Goal: Information Seeking & Learning: Learn about a topic

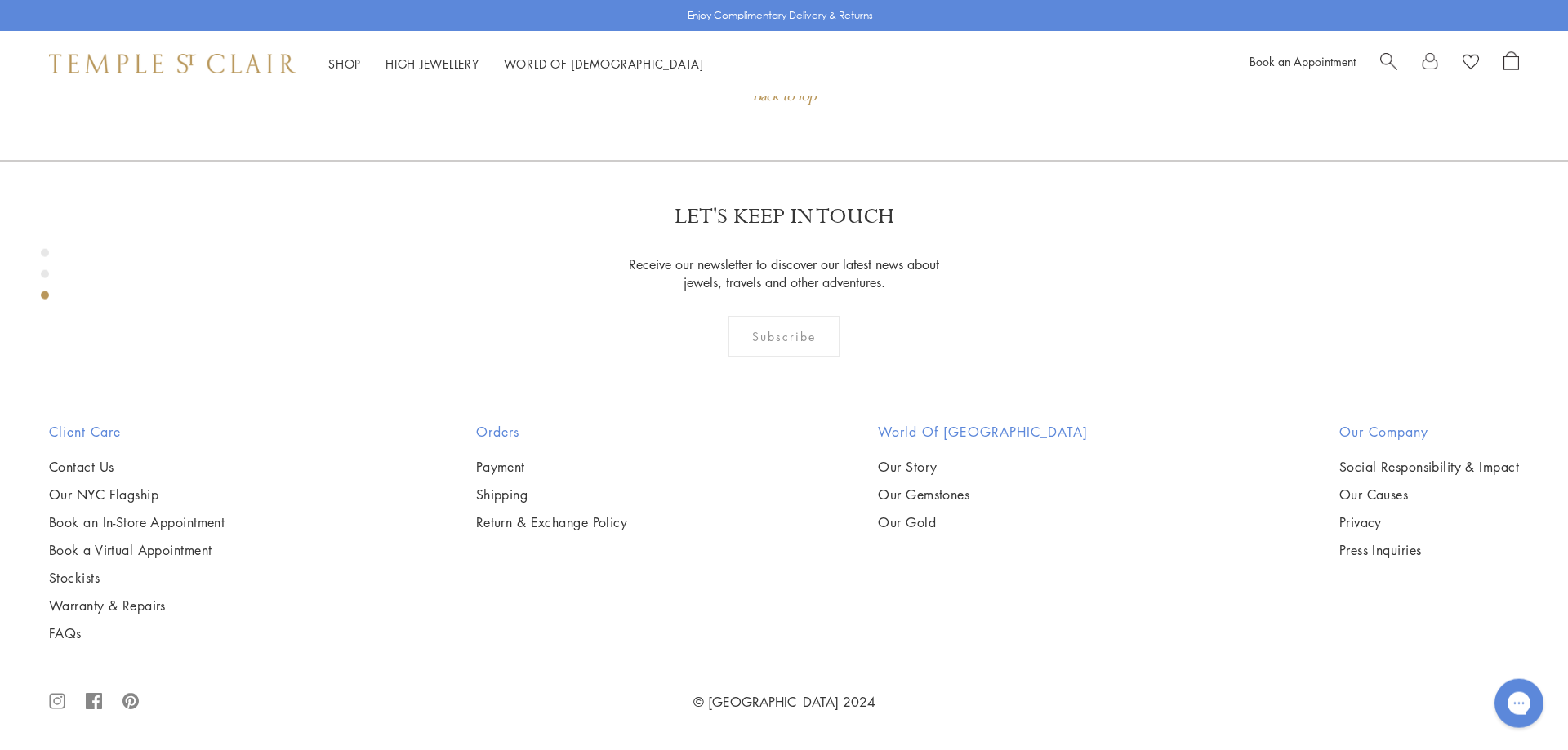
click at [1374, 64] on div "Book an Appointment" at bounding box center [1384, 63] width 270 height 24
click at [1393, 57] on span "Search" at bounding box center [1389, 60] width 18 height 18
click at [1384, 63] on span "Search" at bounding box center [1389, 60] width 18 height 18
click at [1387, 59] on span "Search" at bounding box center [1389, 60] width 18 height 18
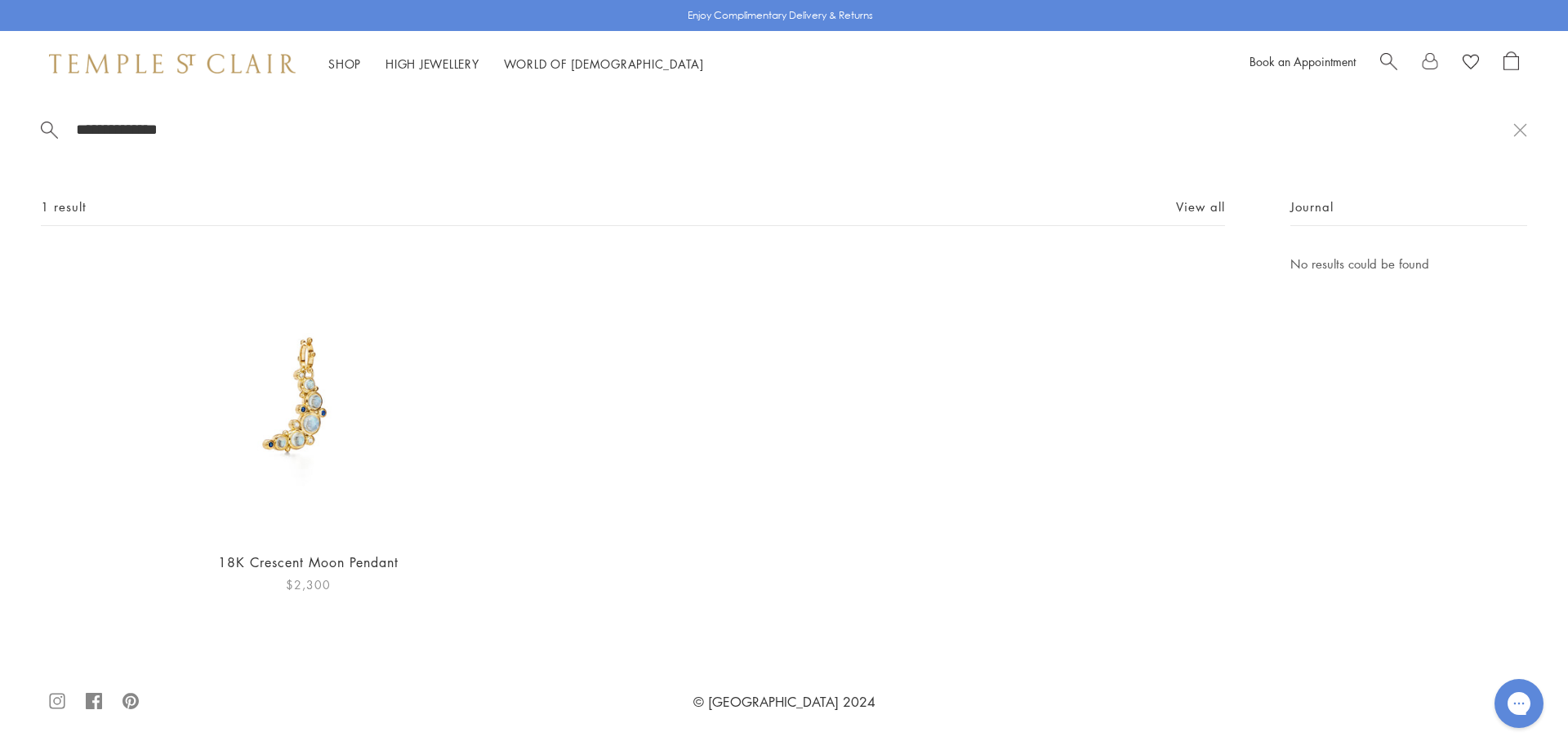
type input "**********"
click at [300, 389] on img at bounding box center [309, 395] width 284 height 284
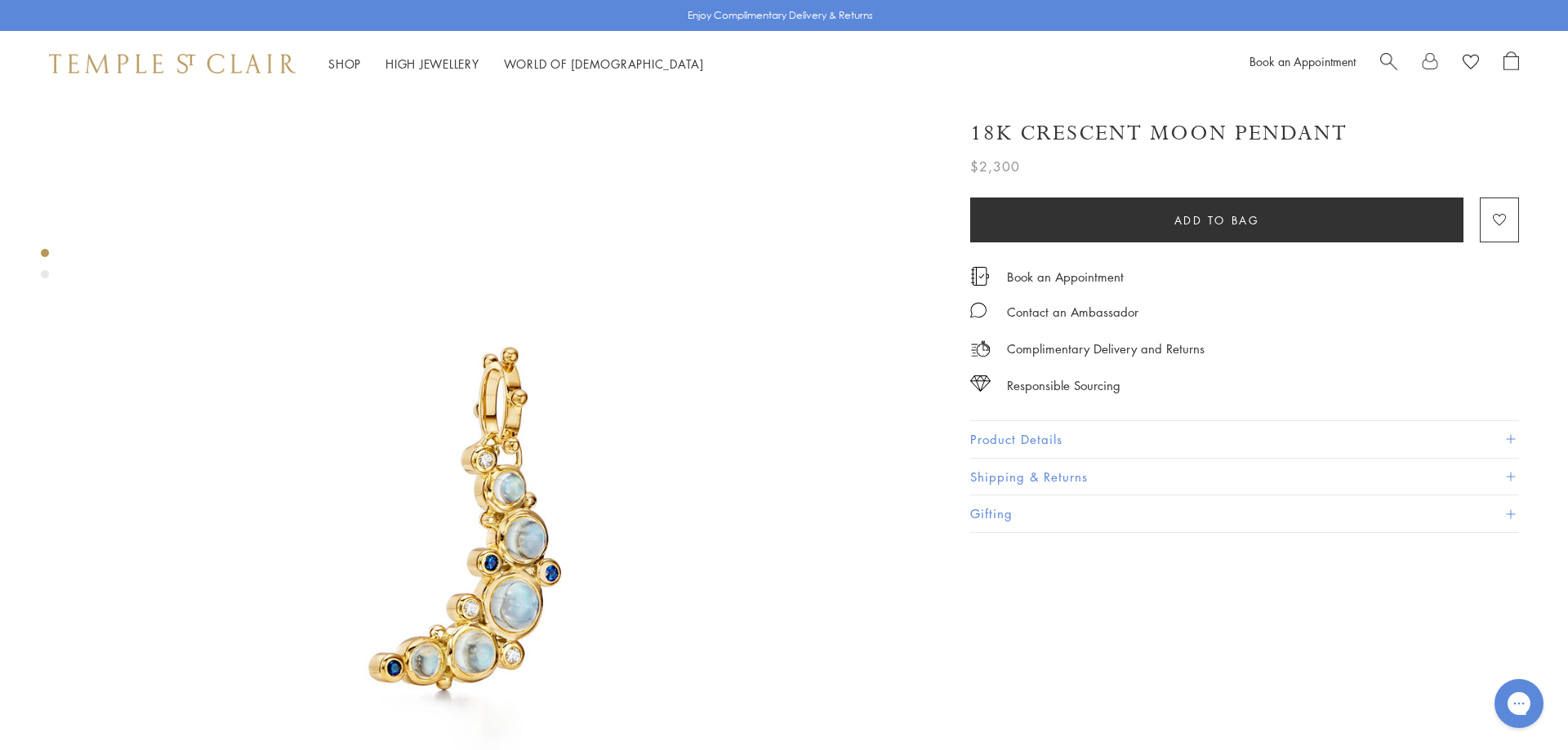
click at [1390, 58] on span "Search" at bounding box center [1389, 60] width 18 height 18
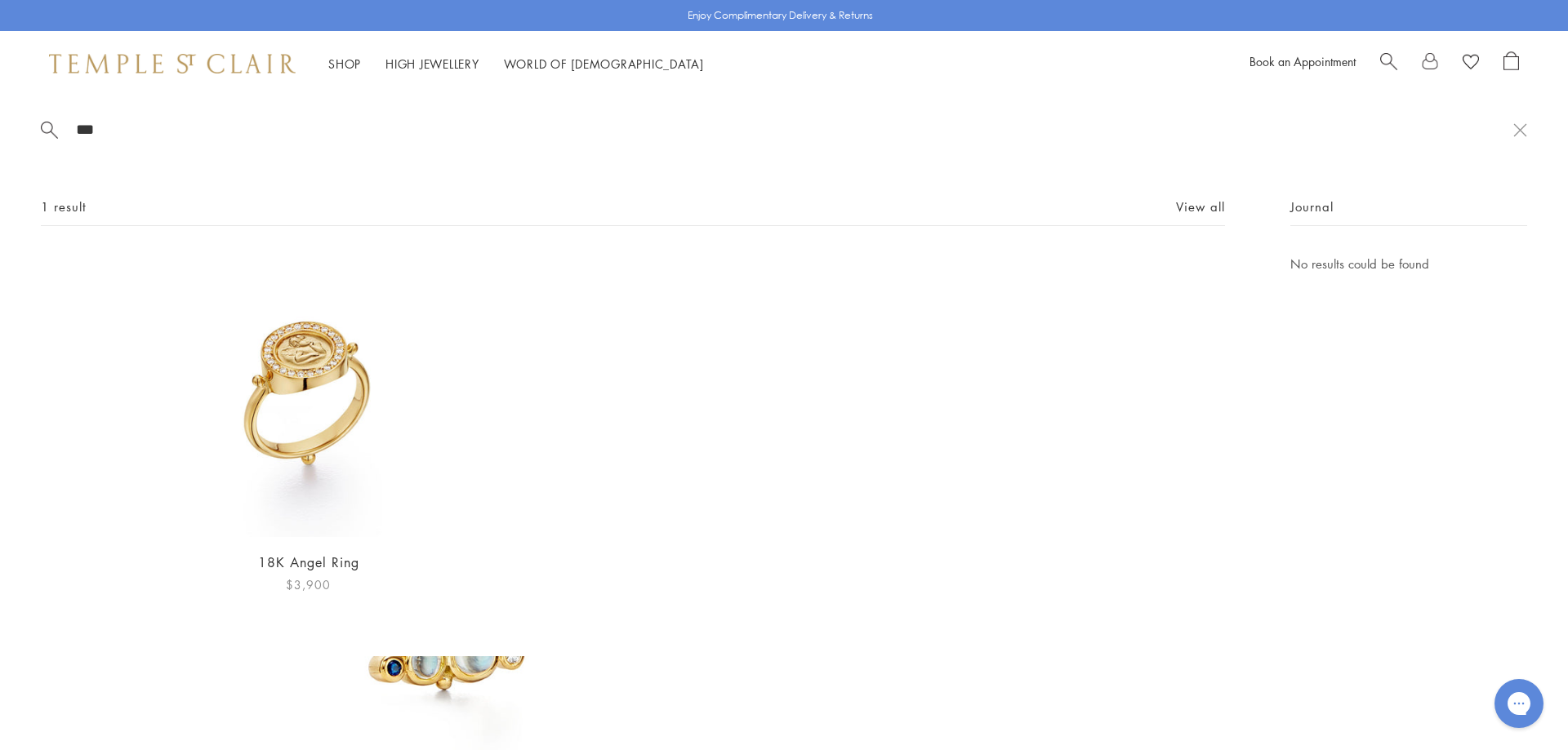
type input "***"
click at [361, 415] on img at bounding box center [309, 395] width 284 height 284
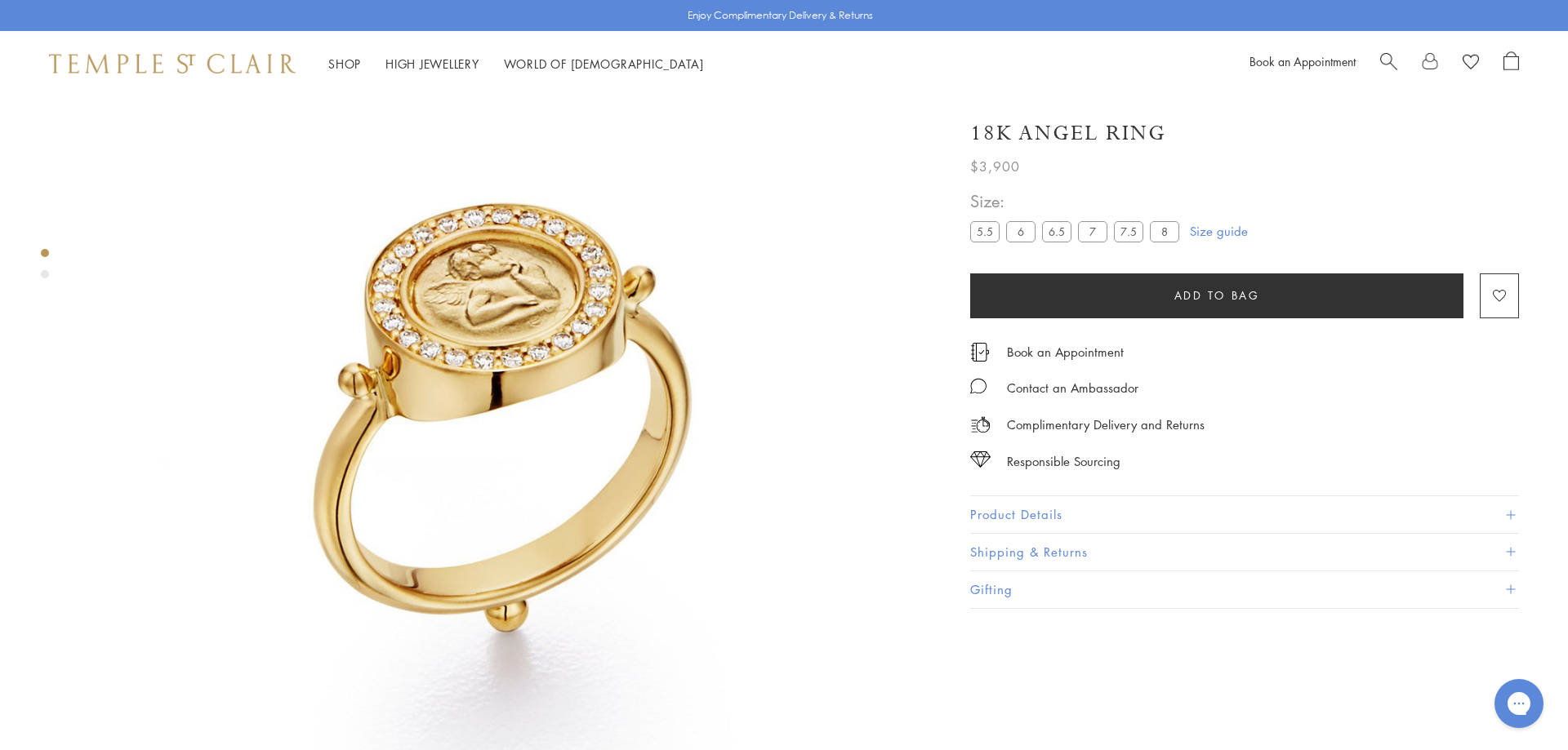
scroll to position [884, 0]
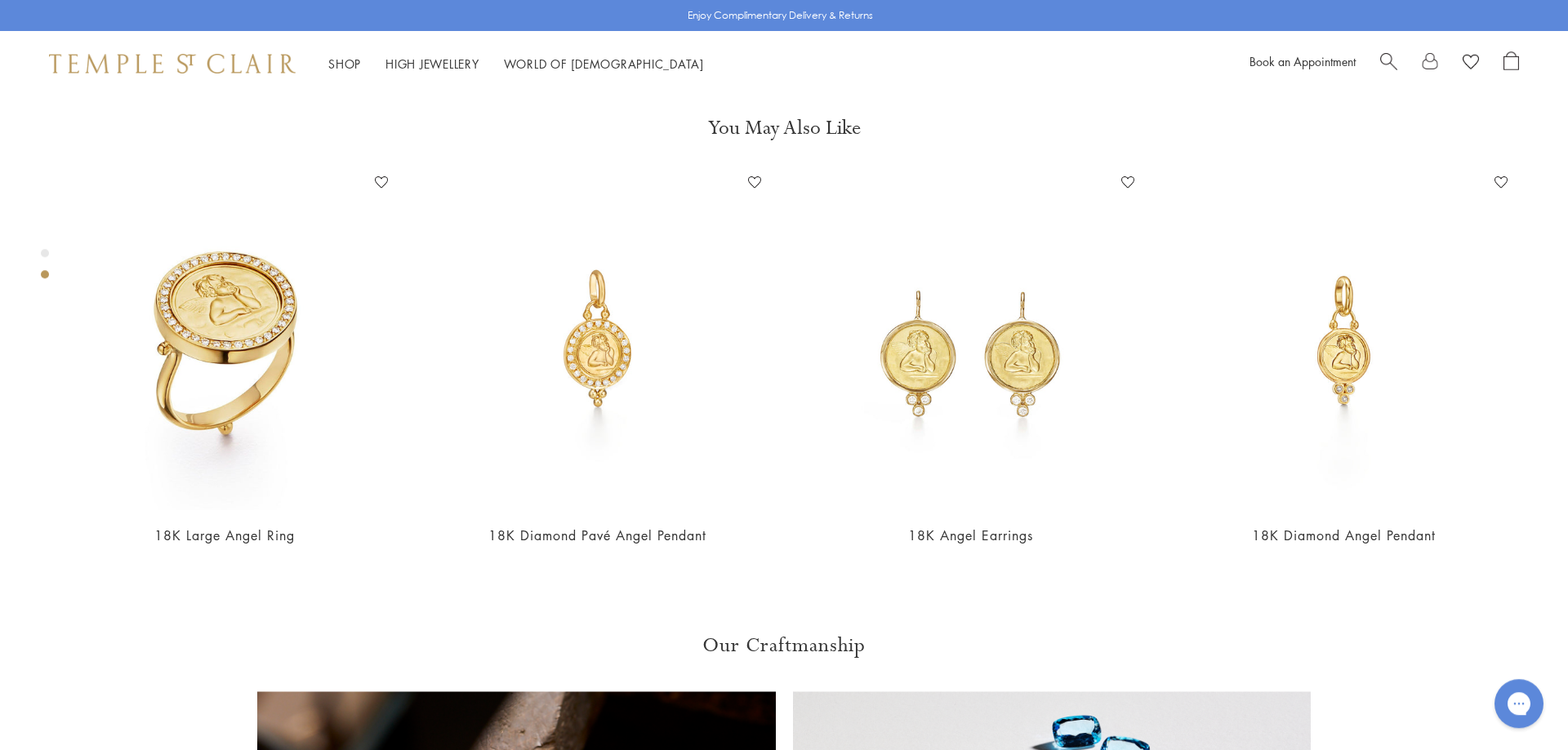
click at [47, 254] on div "Product gallery navigation" at bounding box center [45, 253] width 8 height 8
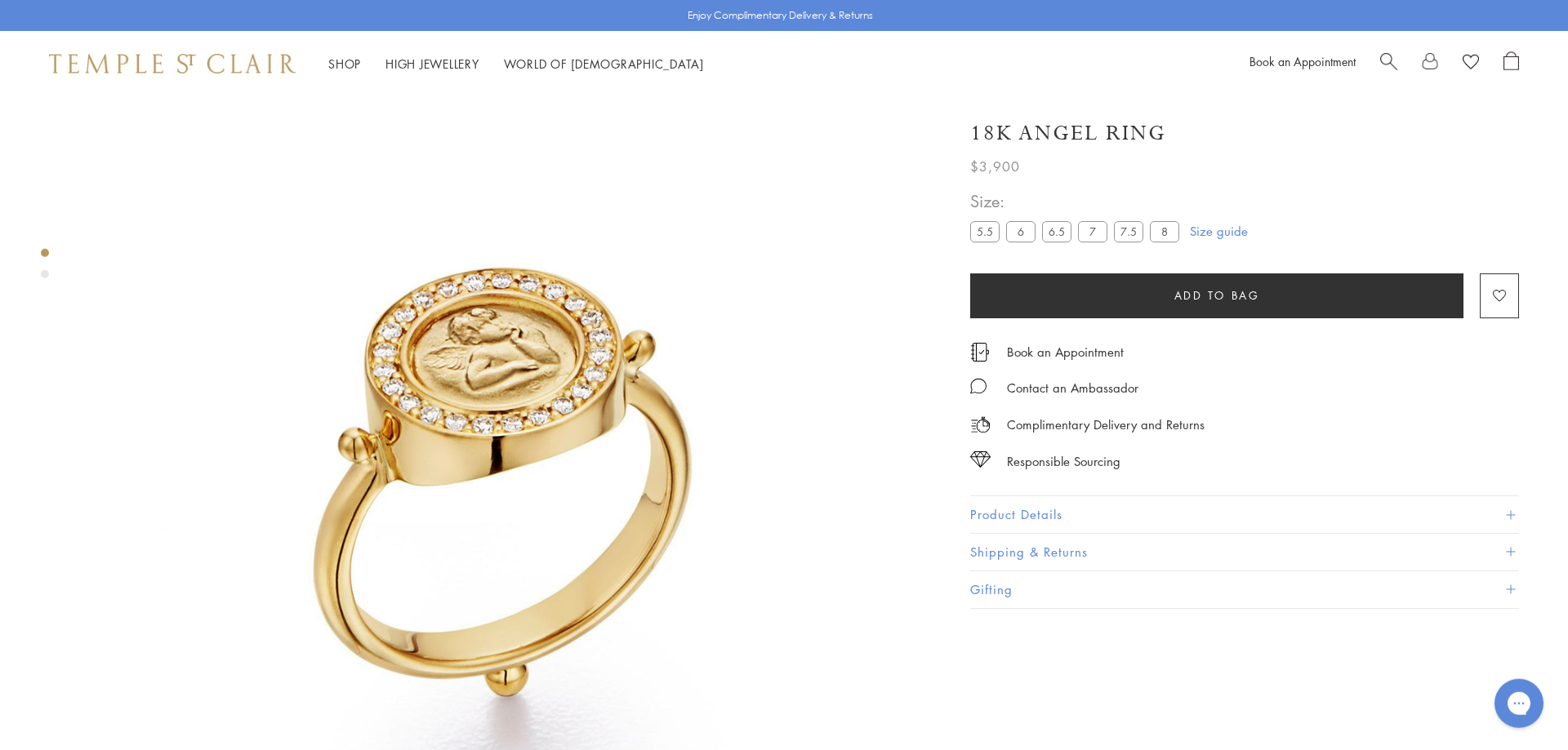
scroll to position [31, 0]
click at [1291, 513] on button "Product Details" at bounding box center [1245, 515] width 549 height 37
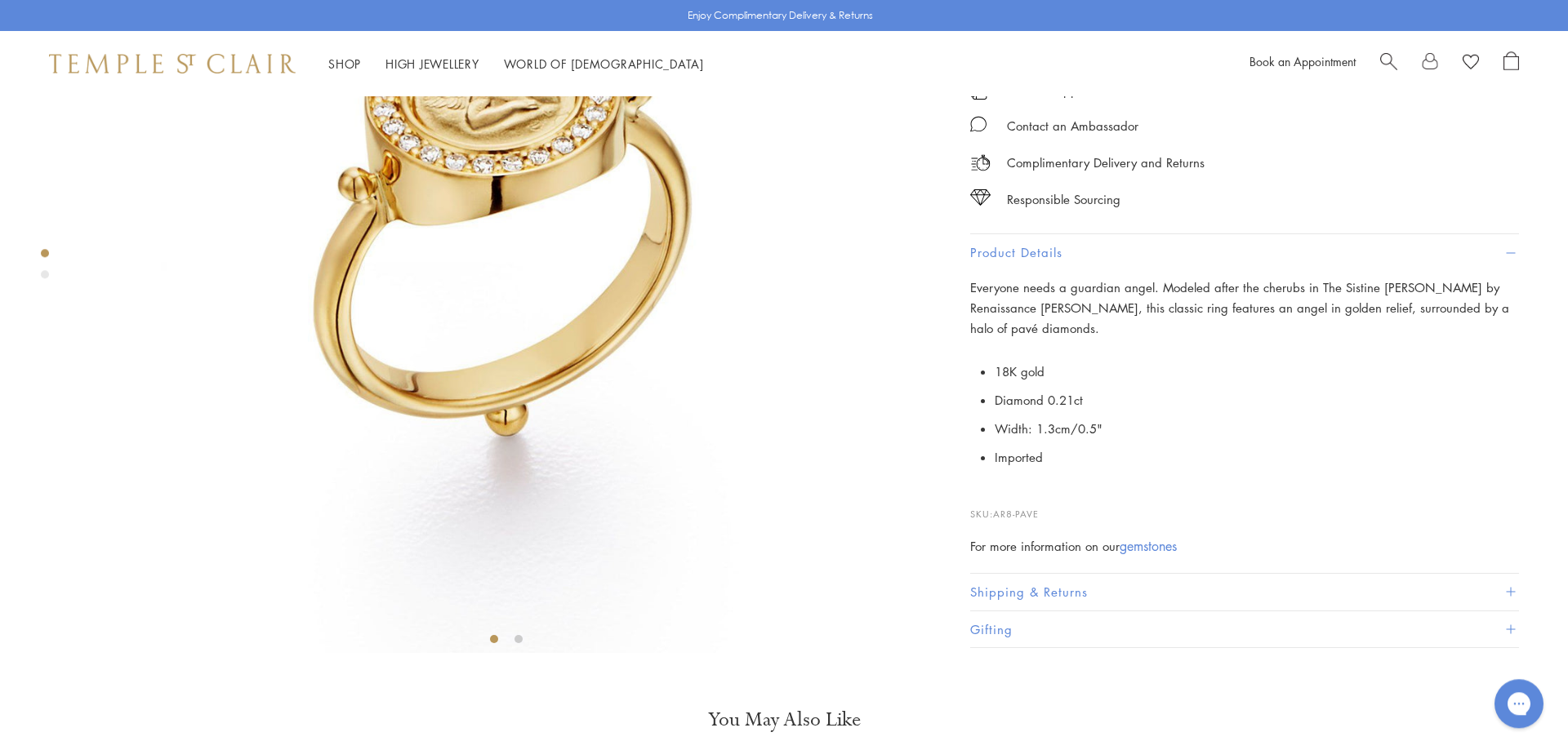
scroll to position [324, 0]
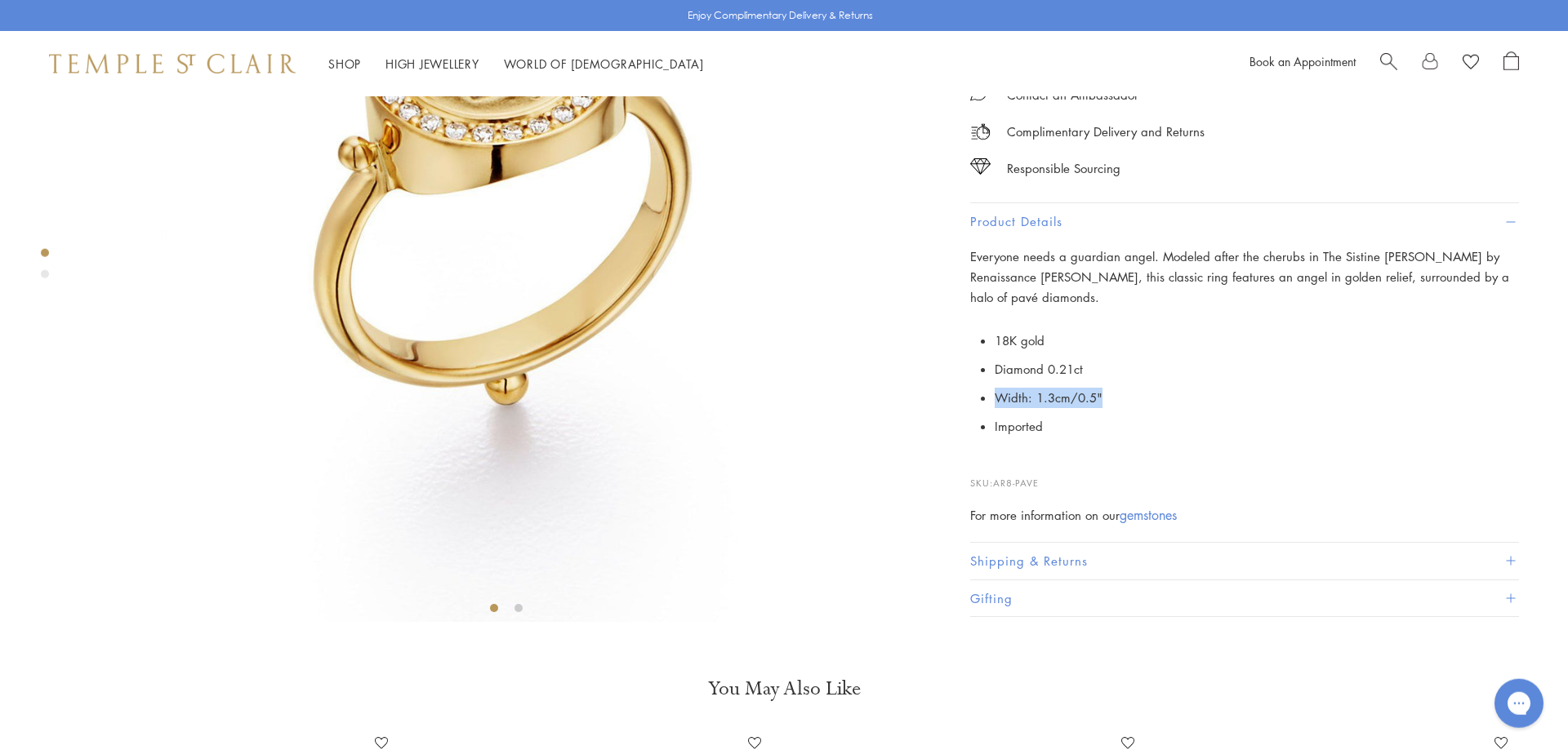
drag, startPoint x: 1102, startPoint y: 528, endPoint x: 996, endPoint y: 536, distance: 106.3
click at [996, 412] on li "Width: 1.3cm/0.5"" at bounding box center [1257, 398] width 524 height 28
copy span "Width: 1.3cm/0.5""
click at [996, 412] on li "Width: 1.3cm/0.5"" at bounding box center [1257, 398] width 524 height 28
click at [1389, 56] on span "Search" at bounding box center [1389, 60] width 18 height 18
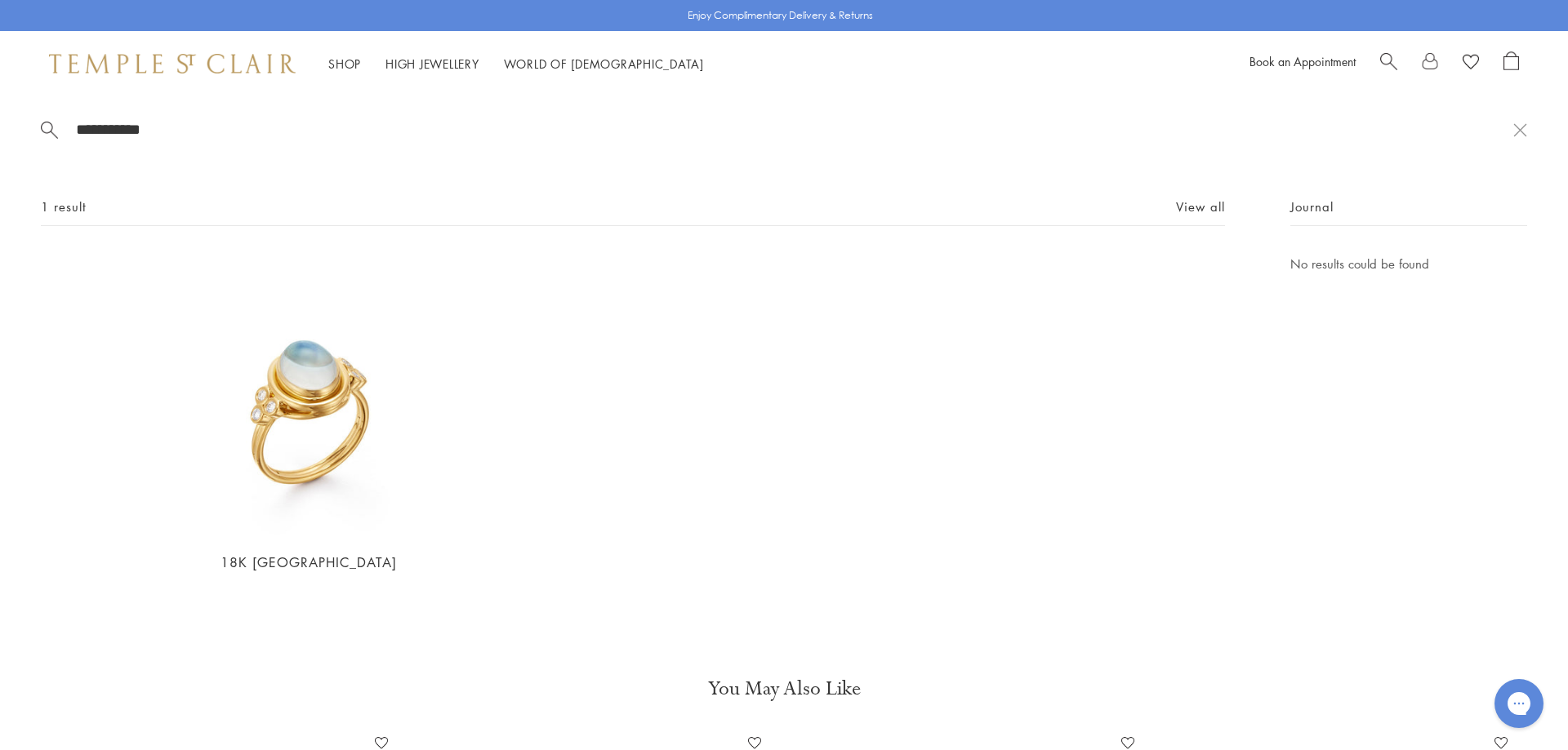
type input "**********"
click at [230, 144] on div "**********" at bounding box center [784, 375] width 1568 height 560
drag, startPoint x: 202, startPoint y: 131, endPoint x: 0, endPoint y: 150, distance: 202.9
click at [74, 138] on input "**********" at bounding box center [794, 129] width 1439 height 19
click at [299, 435] on img at bounding box center [309, 395] width 284 height 284
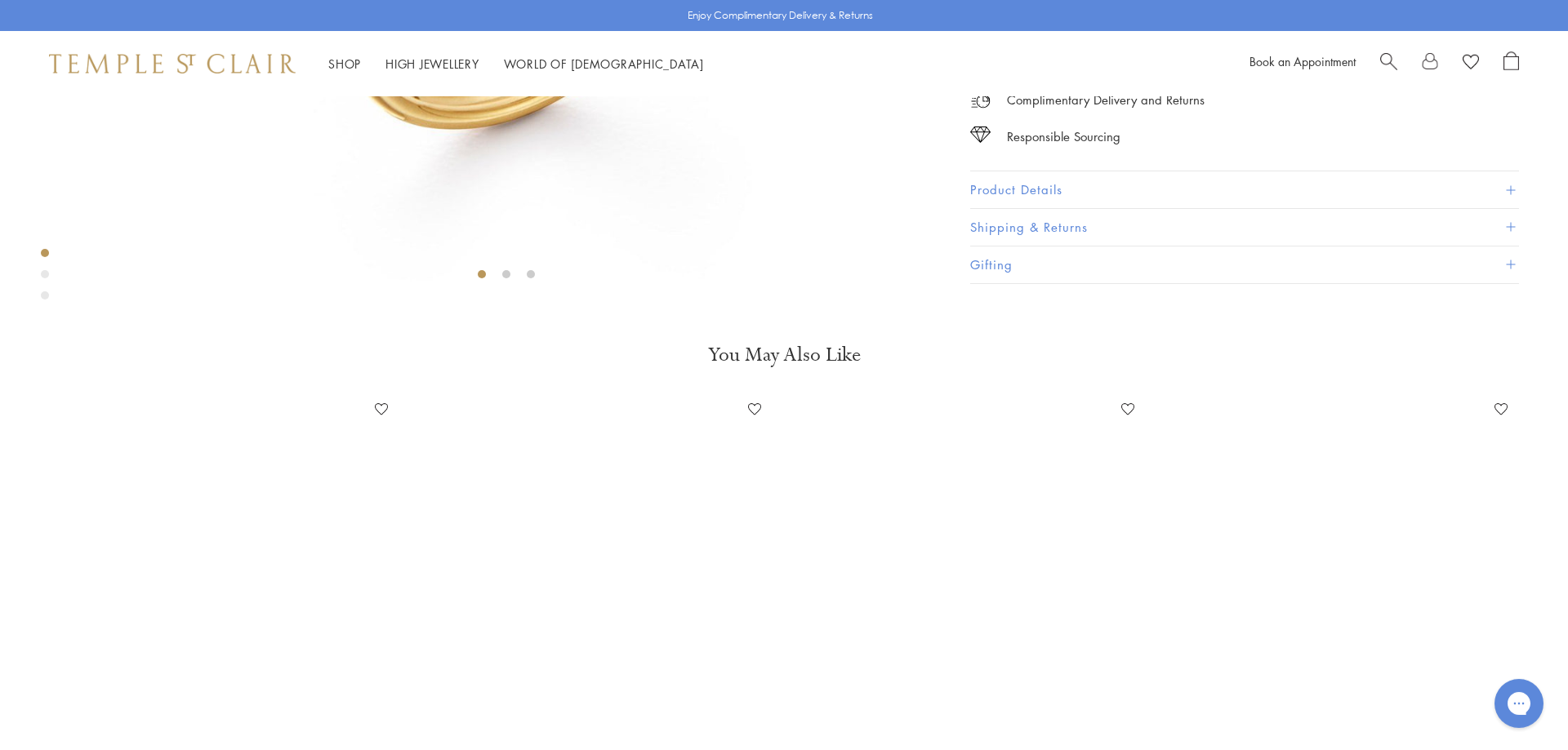
scroll to position [722, 0]
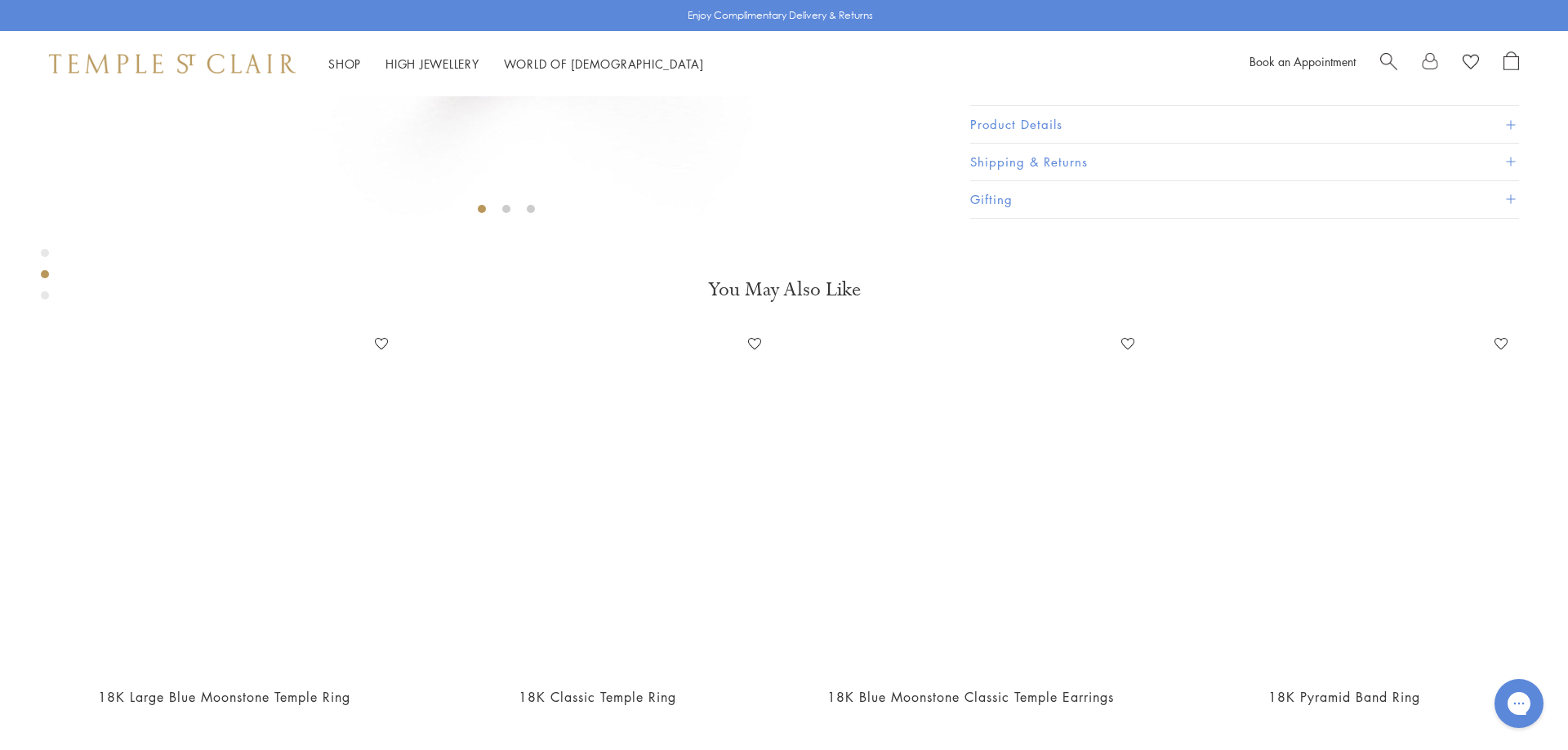
click at [1365, 143] on button "Product Details" at bounding box center [1245, 125] width 549 height 37
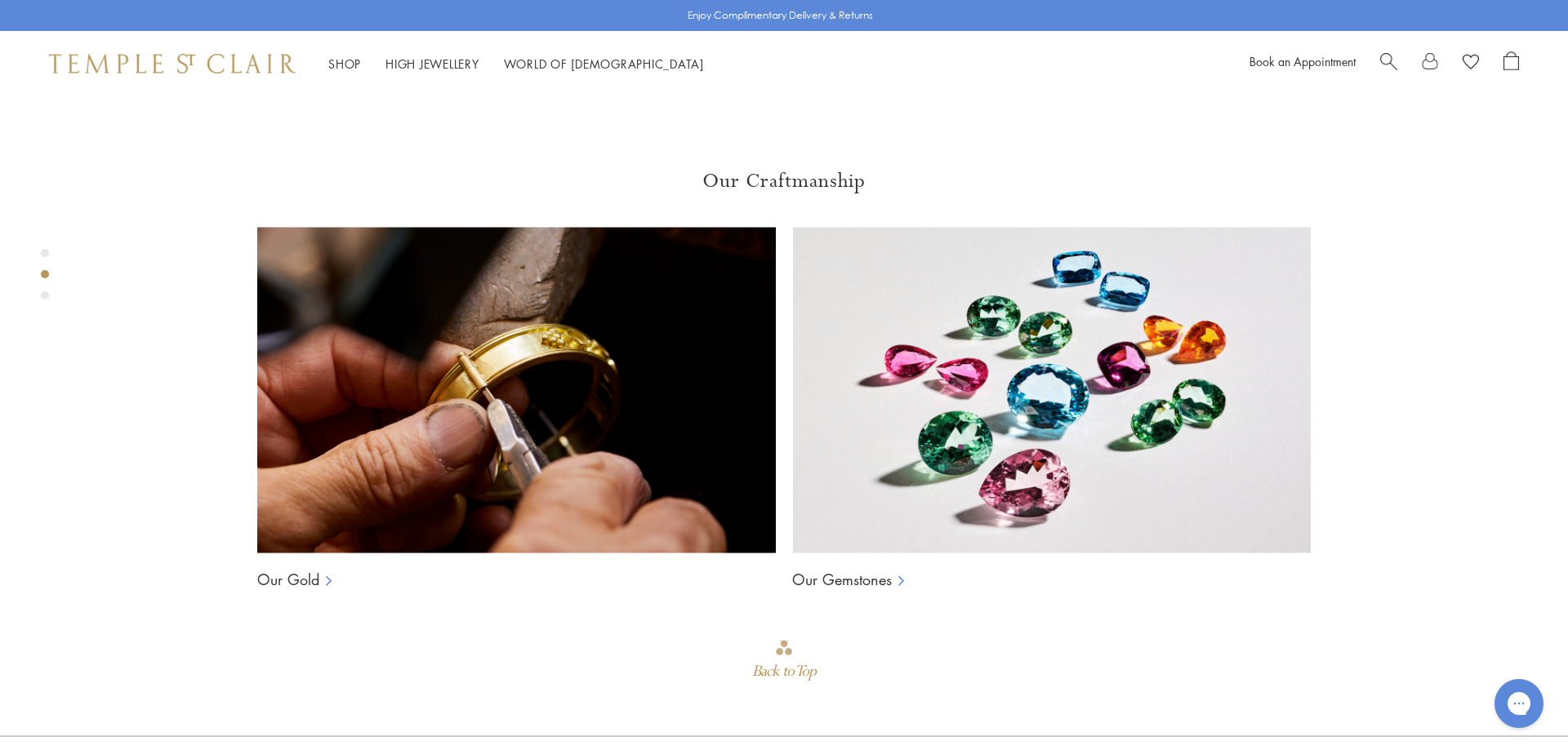
click at [1394, 58] on span "Search" at bounding box center [1389, 60] width 18 height 18
click at [1385, 68] on link "Search" at bounding box center [1389, 63] width 18 height 24
click at [1388, 60] on span "Search" at bounding box center [1389, 60] width 18 height 18
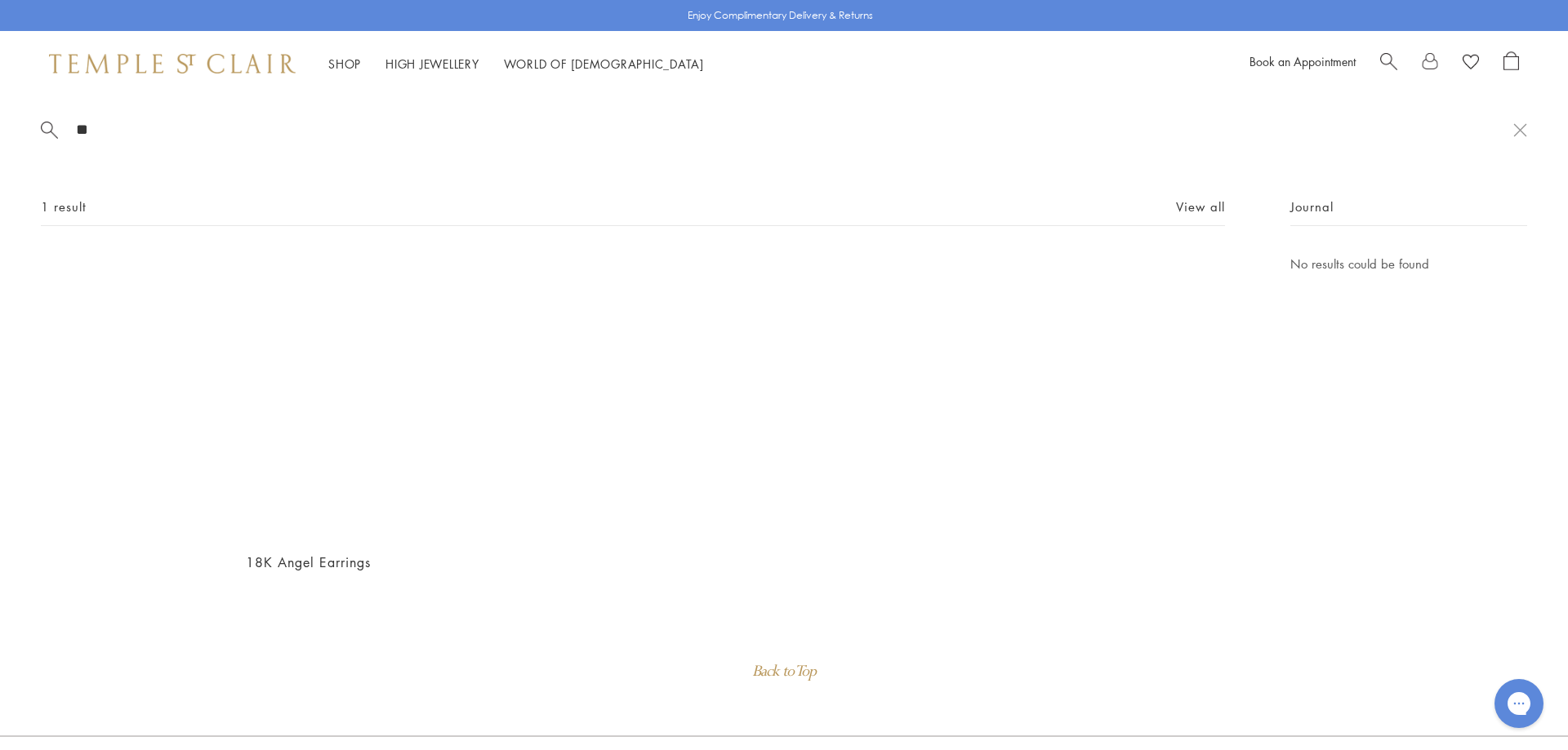
type input "*"
type input "******"
click at [310, 428] on img at bounding box center [309, 395] width 284 height 284
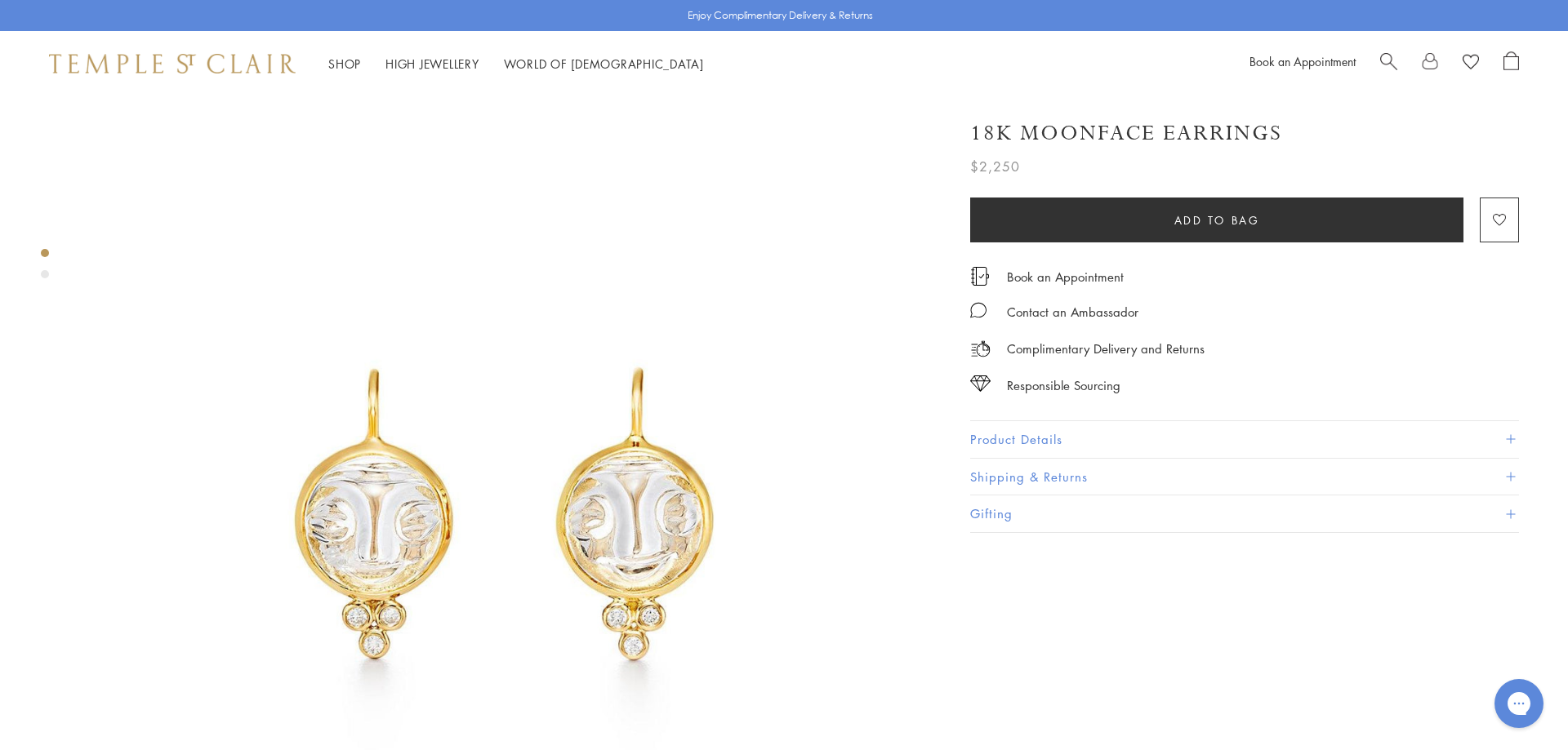
click at [1233, 428] on button "Product Details" at bounding box center [1245, 440] width 549 height 37
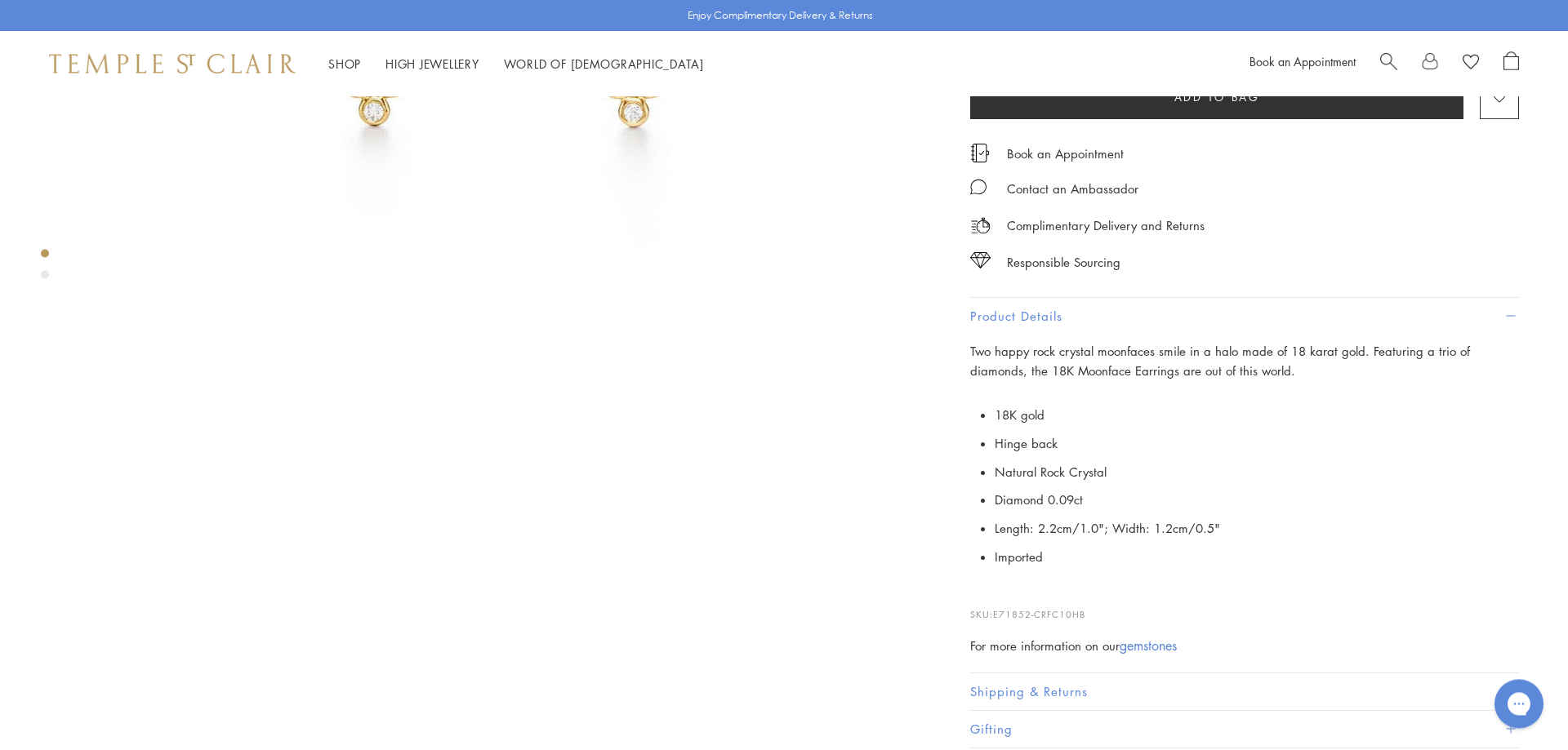
scroll to position [536, 0]
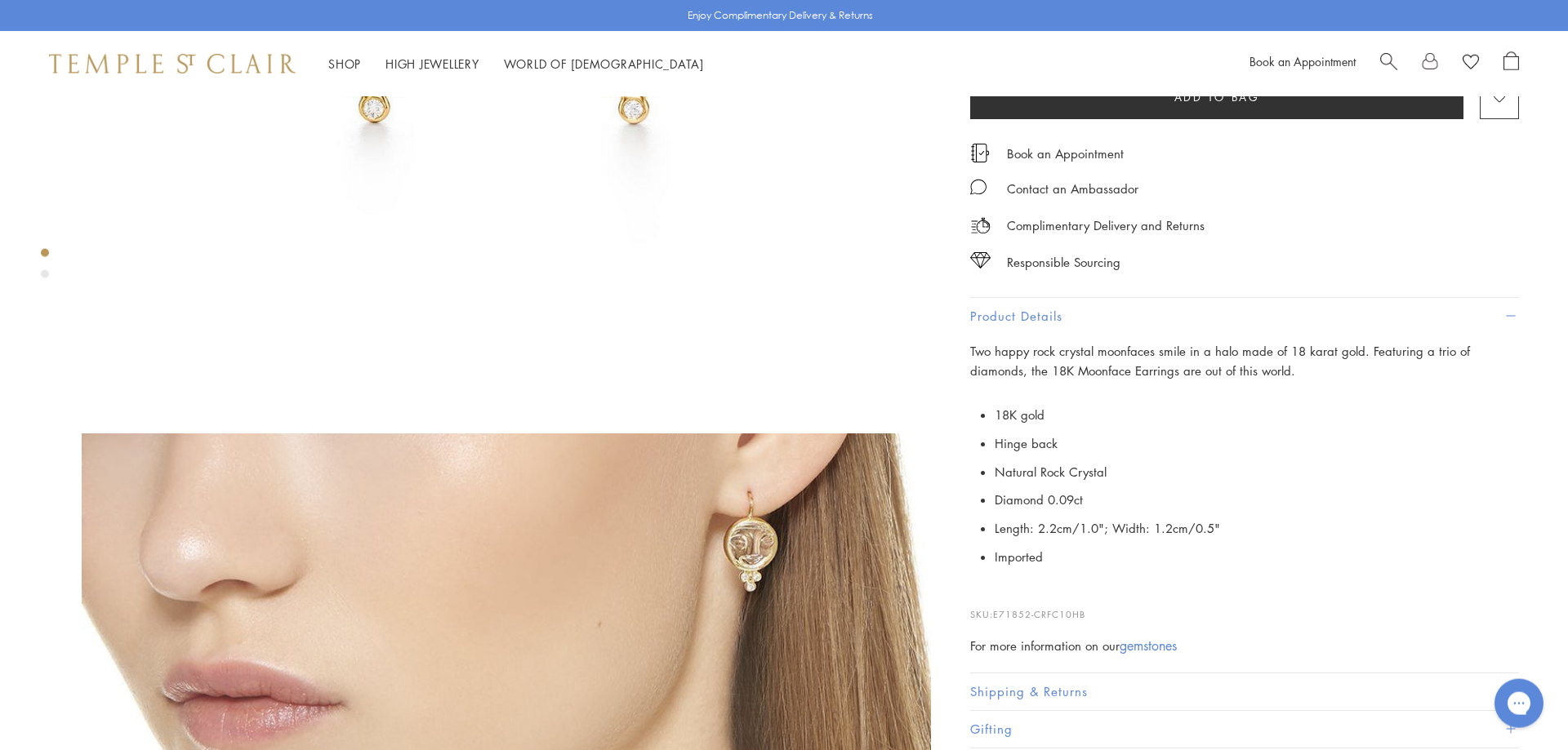
drag, startPoint x: 1093, startPoint y: 616, endPoint x: 996, endPoint y: 617, distance: 97.0
click at [996, 617] on p "SKU: E71852-CRFC10HB" at bounding box center [1245, 607] width 549 height 31
copy p "E71852-CRFC10HB"
drag, startPoint x: 1071, startPoint y: 369, endPoint x: 1182, endPoint y: 367, distance: 111.0
click at [1182, 367] on span "Two happy rock crystal moonfaces smile in a halo made of 18 karat gold. Featuri…" at bounding box center [1220, 361] width 500 height 37
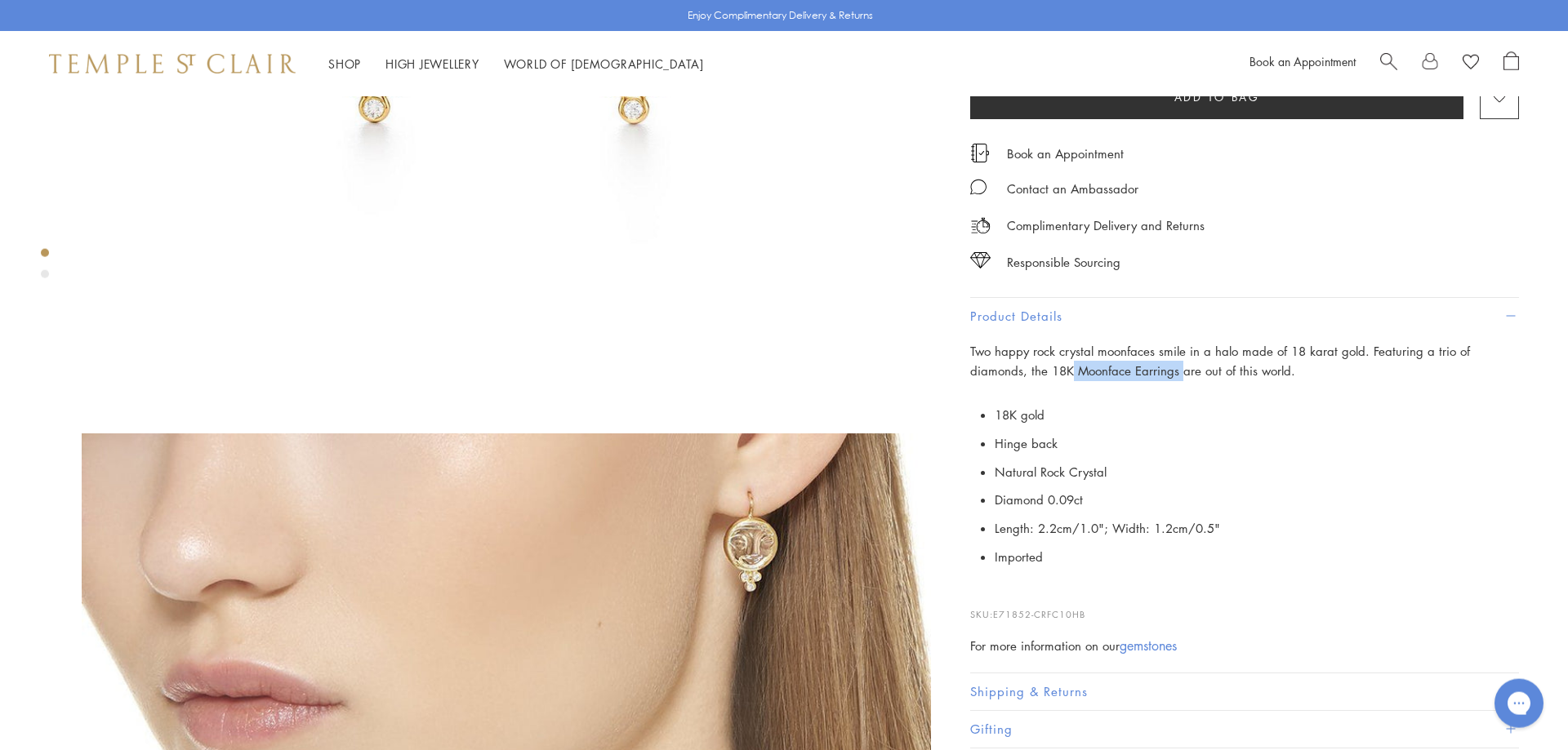
copy span "Moonface Earrings"
